Goal: Subscribe to service/newsletter

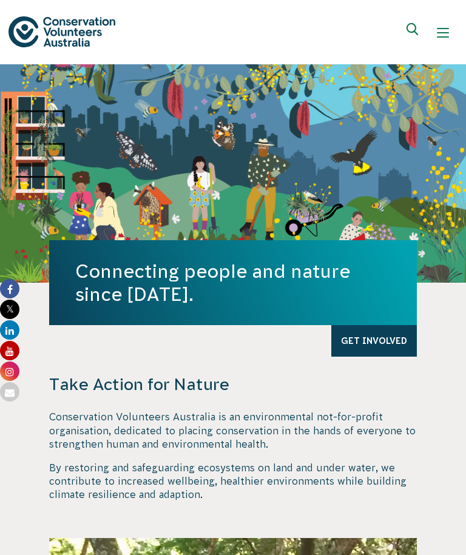
click at [445, 39] on button "Show mobile navigation menu" at bounding box center [442, 32] width 29 height 29
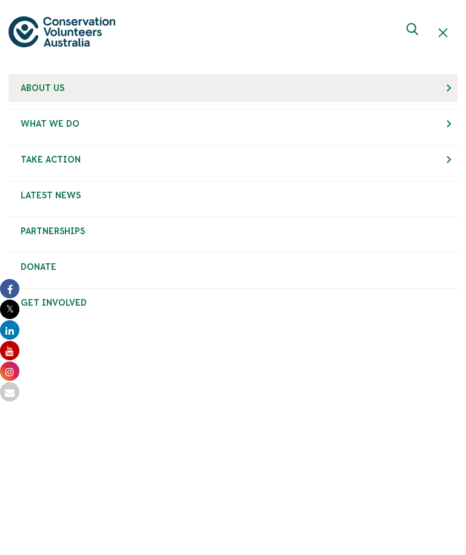
click at [60, 94] on link "About Us" at bounding box center [232, 88] width 449 height 28
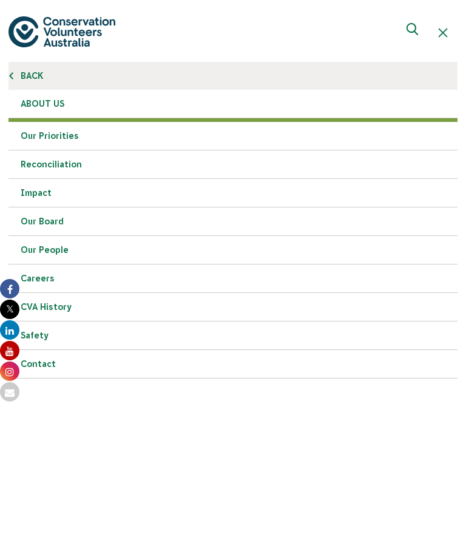
click at [23, 78] on link "Back" at bounding box center [232, 76] width 449 height 28
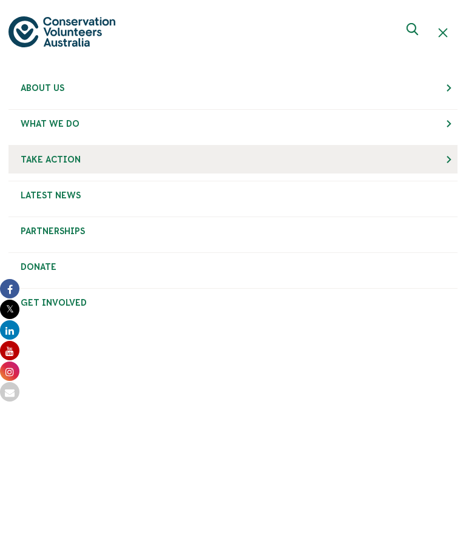
click at [457, 162] on link "Take Action" at bounding box center [232, 160] width 449 height 28
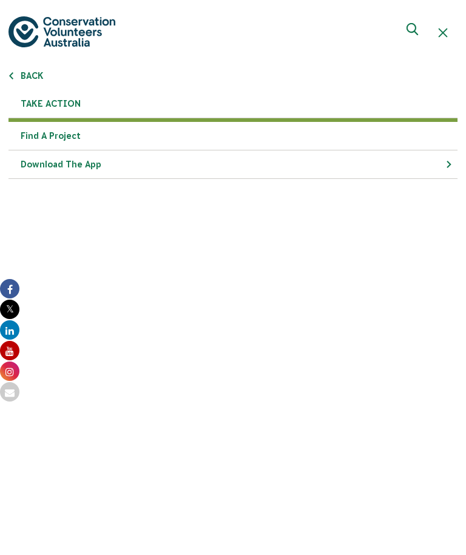
click at [56, 140] on link "Find a project" at bounding box center [232, 136] width 449 height 29
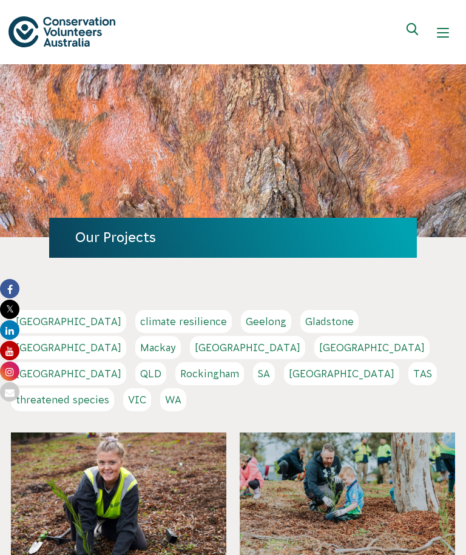
click at [339, 362] on link "[GEOGRAPHIC_DATA]" at bounding box center [341, 373] width 115 height 23
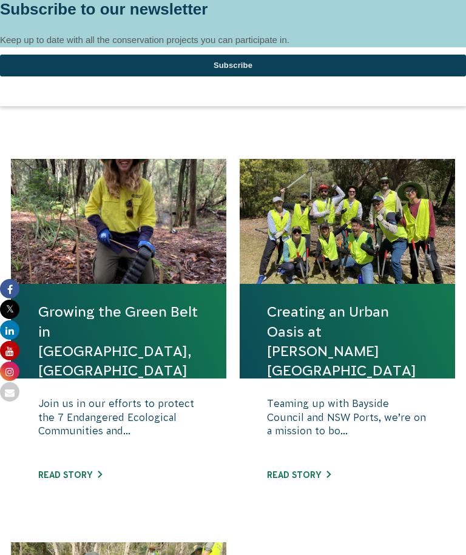
scroll to position [169, 0]
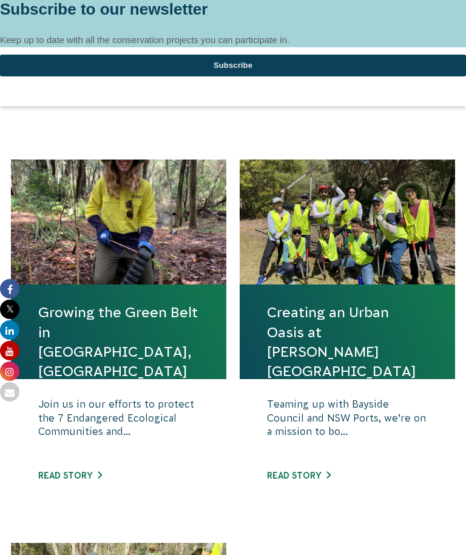
click at [84, 473] on link "Read story" at bounding box center [70, 476] width 64 height 10
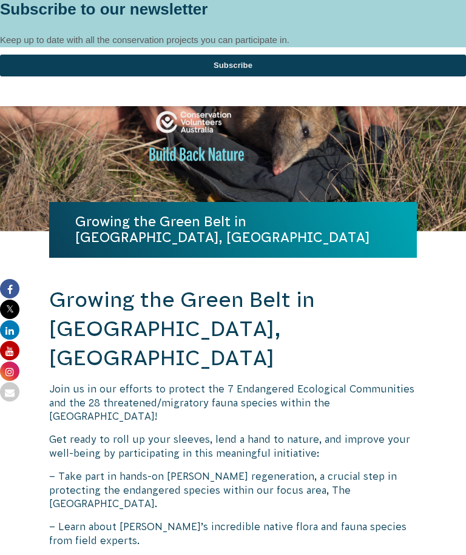
click at [240, 76] on button "Subscribe" at bounding box center [233, 66] width 466 height 22
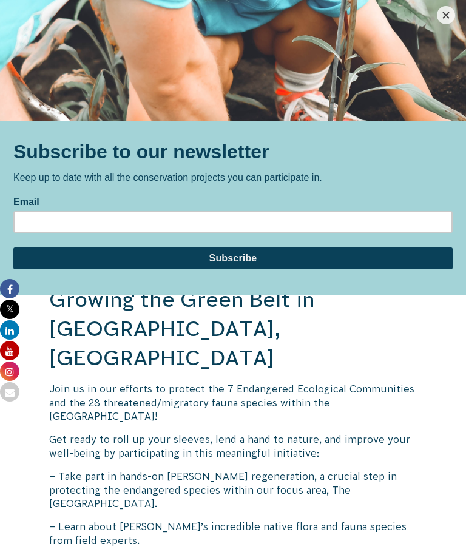
click at [184, 223] on input "Email" at bounding box center [232, 222] width 439 height 22
type input "sunot852@gmail.com"
click at [240, 265] on input "Subscribe" at bounding box center [232, 259] width 439 height 22
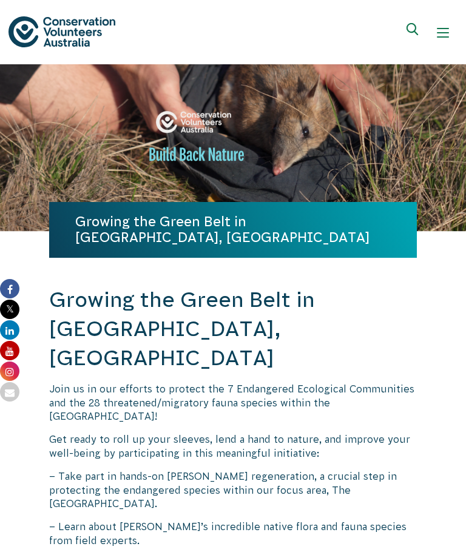
click at [447, 36] on div "Show mobile navigation menu" at bounding box center [443, 33] width 12 height 12
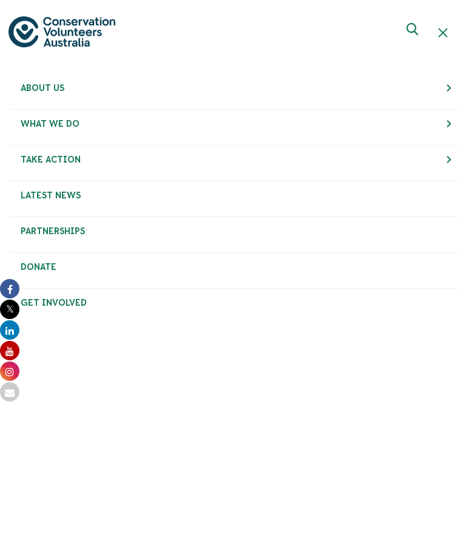
click at [441, 243] on link "Partnerships" at bounding box center [232, 231] width 449 height 28
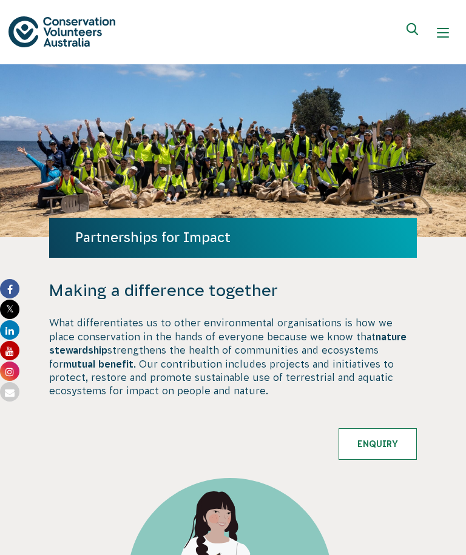
click at [442, 33] on span "Show mobile navigation menu" at bounding box center [443, 32] width 12 height 1
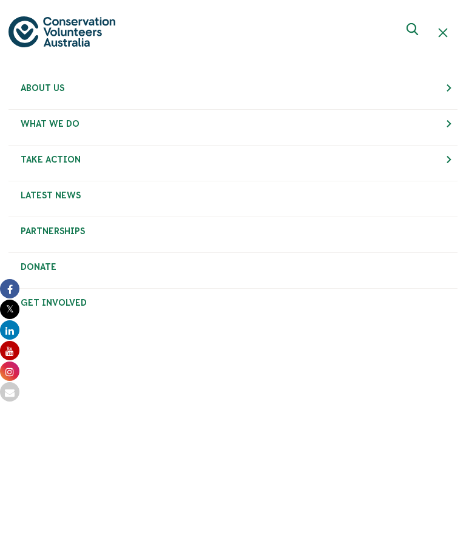
click at [61, 306] on link "Get Involved" at bounding box center [232, 303] width 449 height 28
